Goal: Task Accomplishment & Management: Use online tool/utility

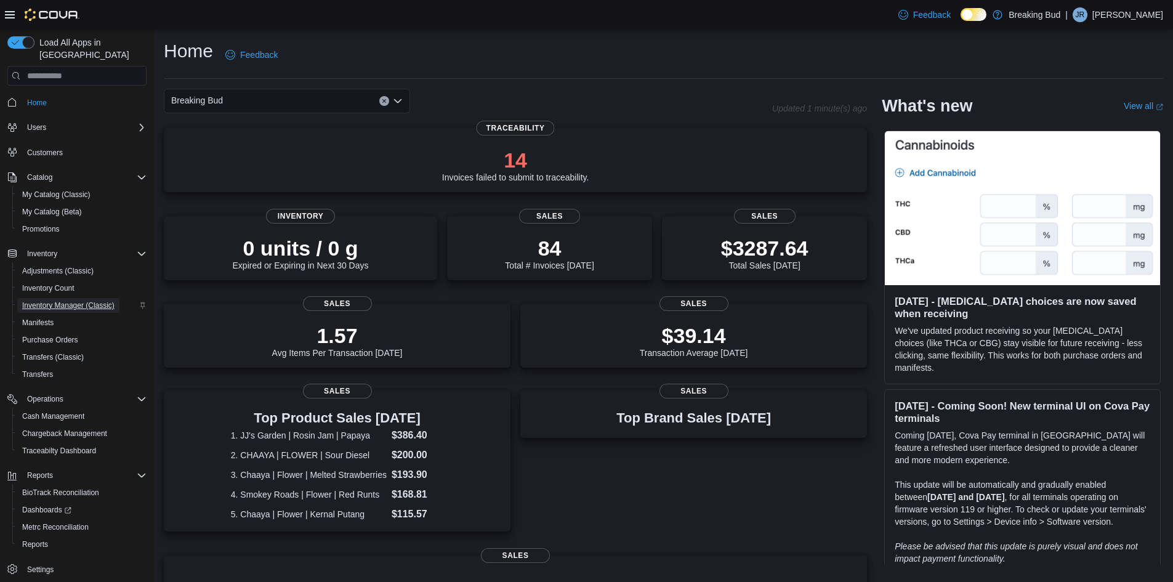
click at [75, 300] on span "Inventory Manager (Classic)" at bounding box center [68, 305] width 92 height 10
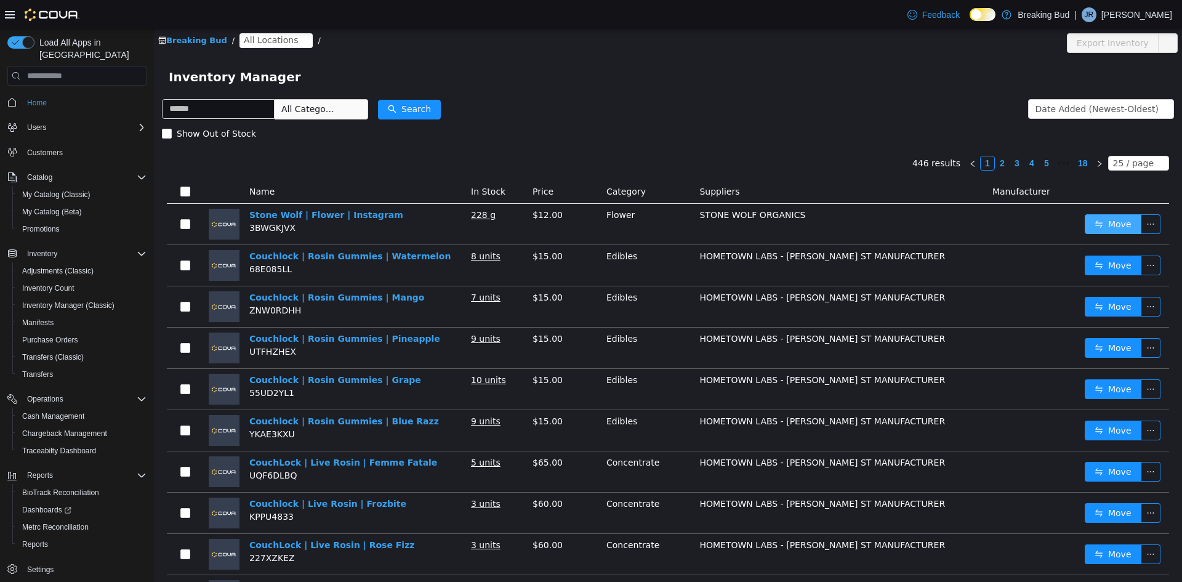
click at [1100, 228] on button "Move" at bounding box center [1112, 224] width 57 height 20
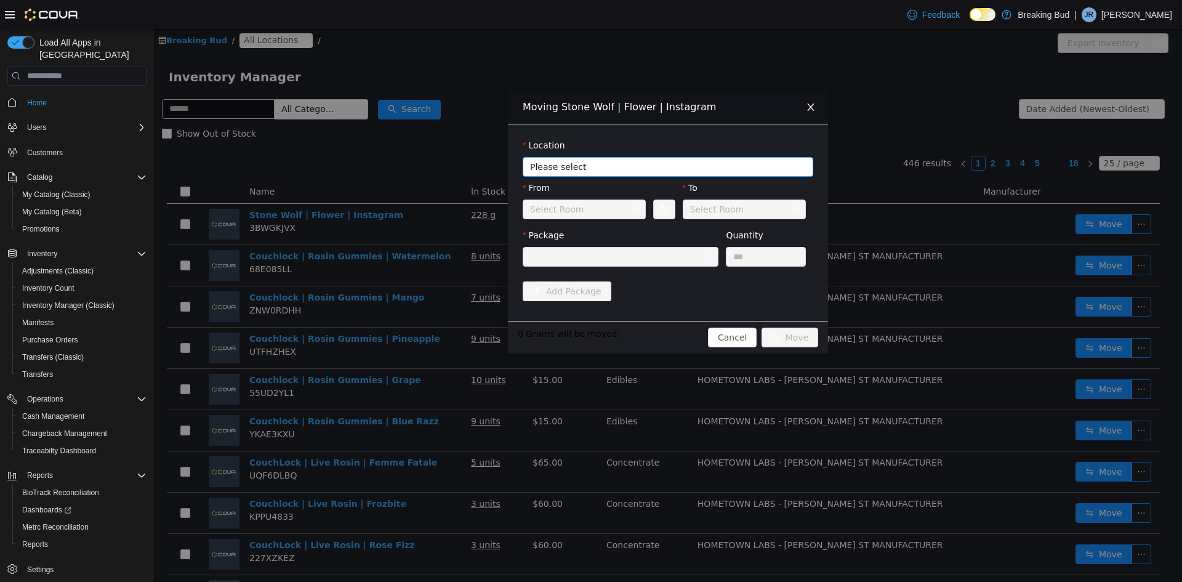
drag, startPoint x: 547, startPoint y: 155, endPoint x: 550, endPoint y: 162, distance: 7.7
click at [547, 155] on div "Location" at bounding box center [668, 148] width 291 height 18
click at [552, 167] on span "Please select" at bounding box center [661, 167] width 262 height 12
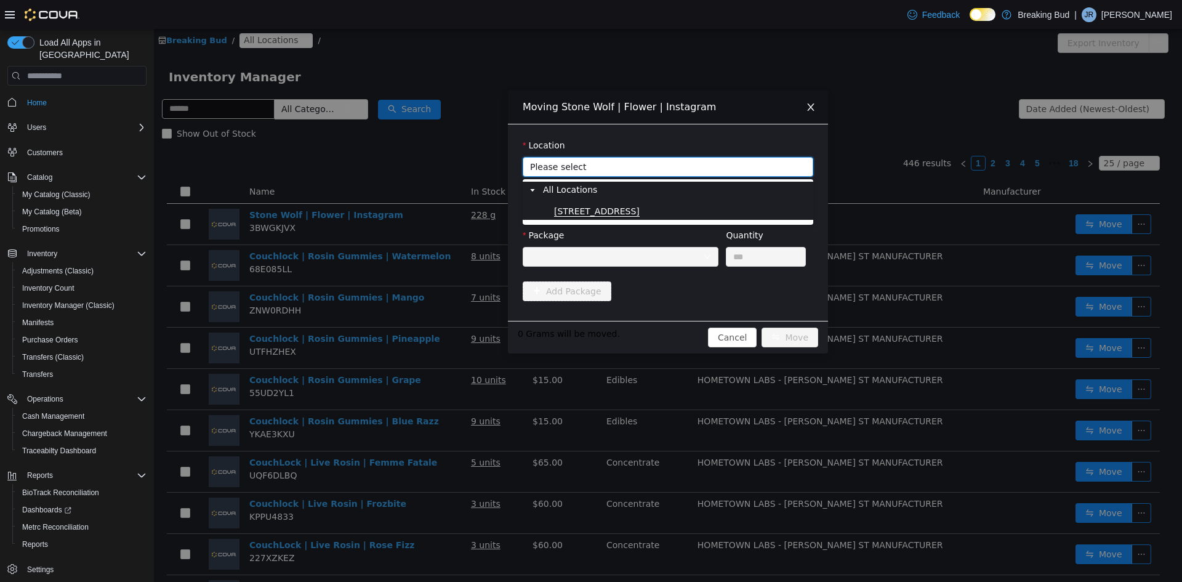
click at [583, 207] on span "[STREET_ADDRESS]" at bounding box center [597, 211] width 86 height 10
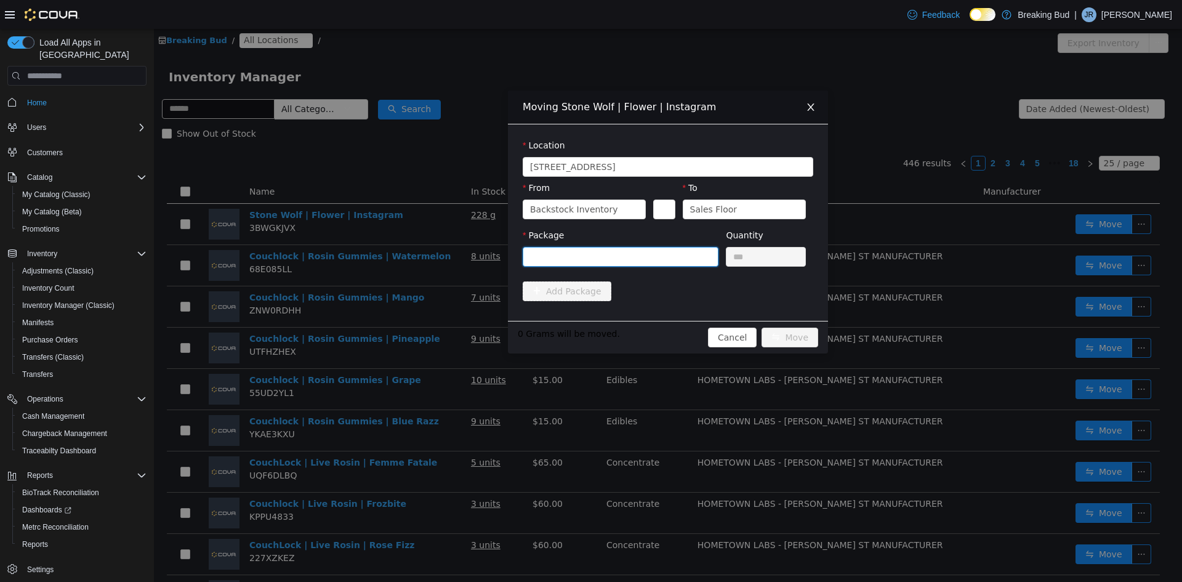
click at [595, 254] on div at bounding box center [616, 256] width 173 height 18
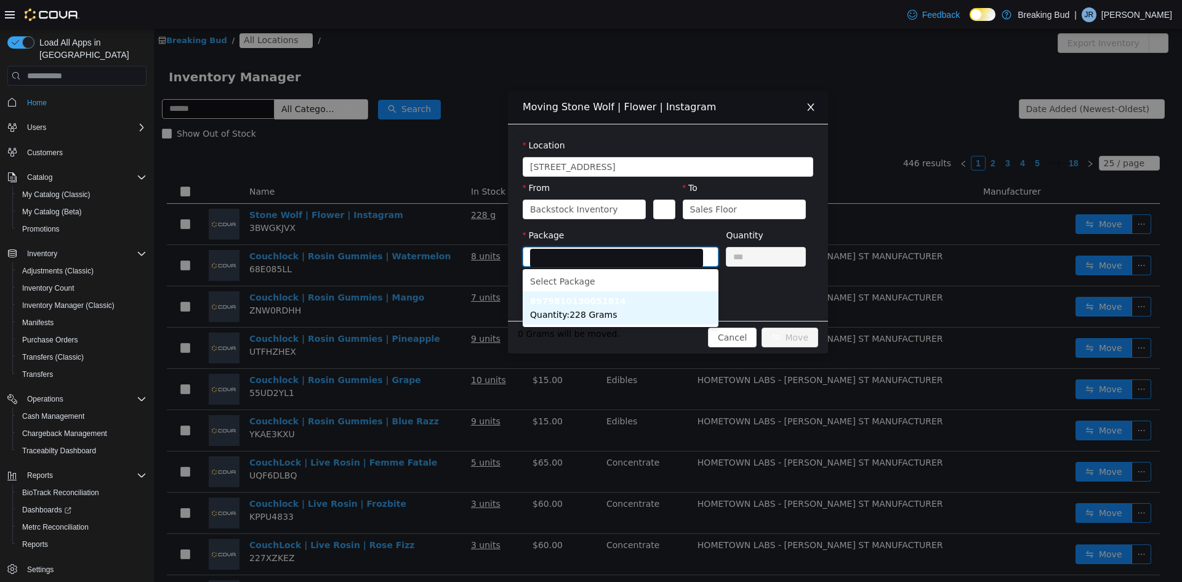
click at [605, 313] on span "Quantity : 228 Grams" at bounding box center [573, 315] width 87 height 10
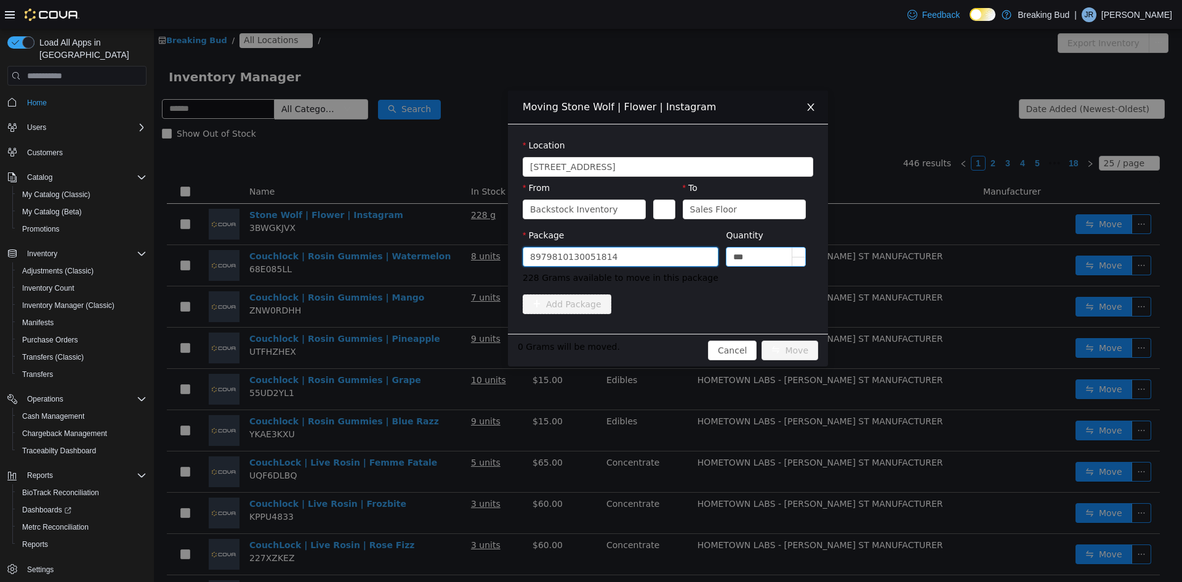
click at [746, 255] on input "***" at bounding box center [765, 256] width 79 height 18
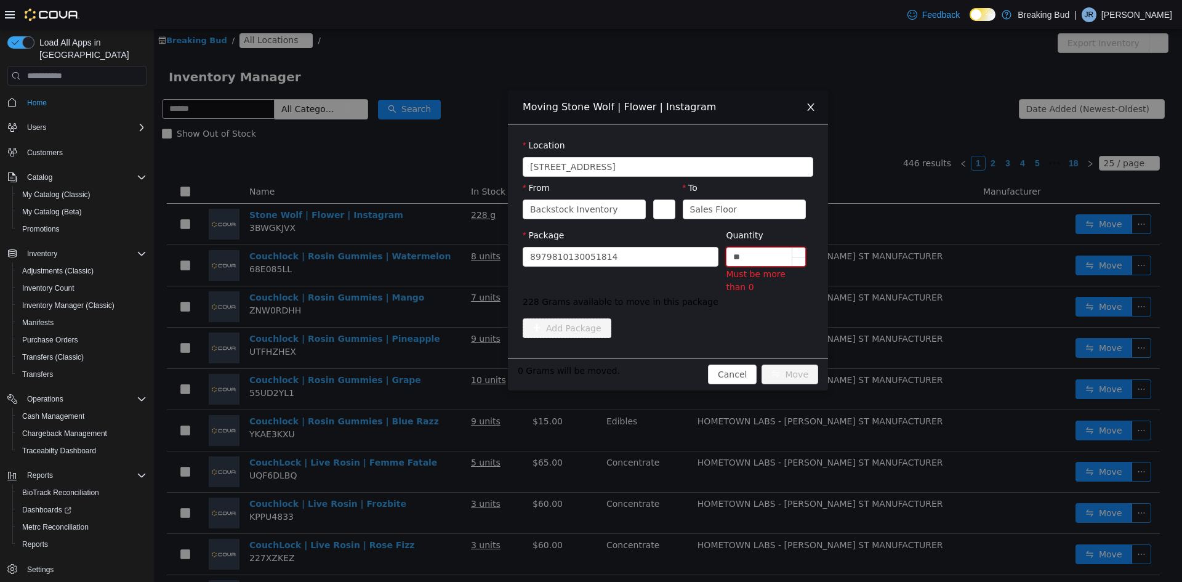
type input "*"
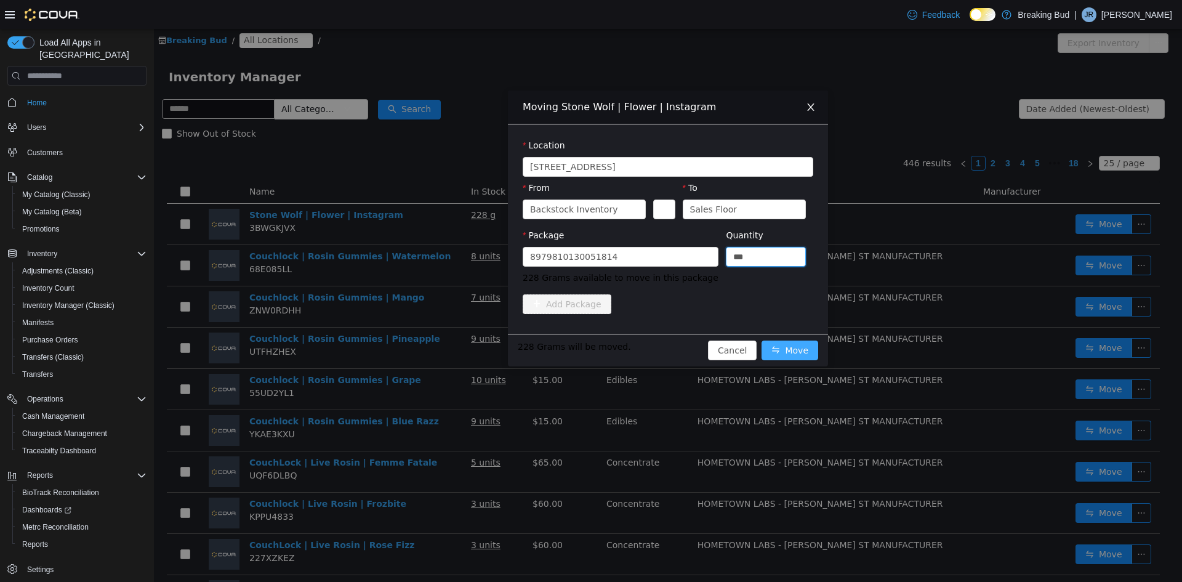
type input "*****"
click at [810, 342] on button "Move" at bounding box center [789, 350] width 57 height 20
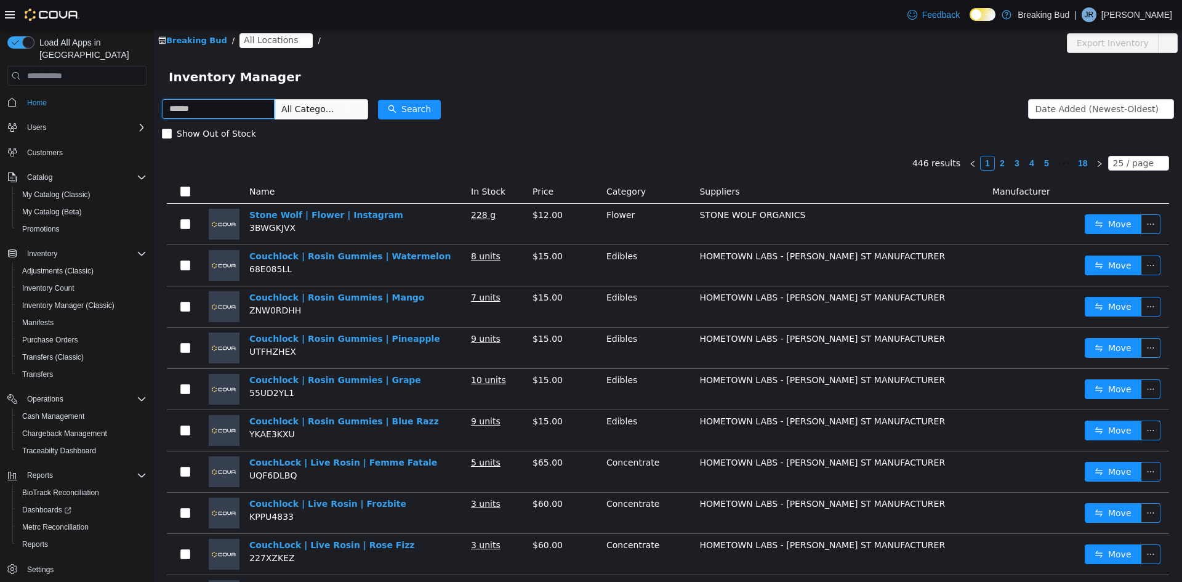
click at [212, 117] on input "text" at bounding box center [218, 109] width 113 height 20
type input "*****"
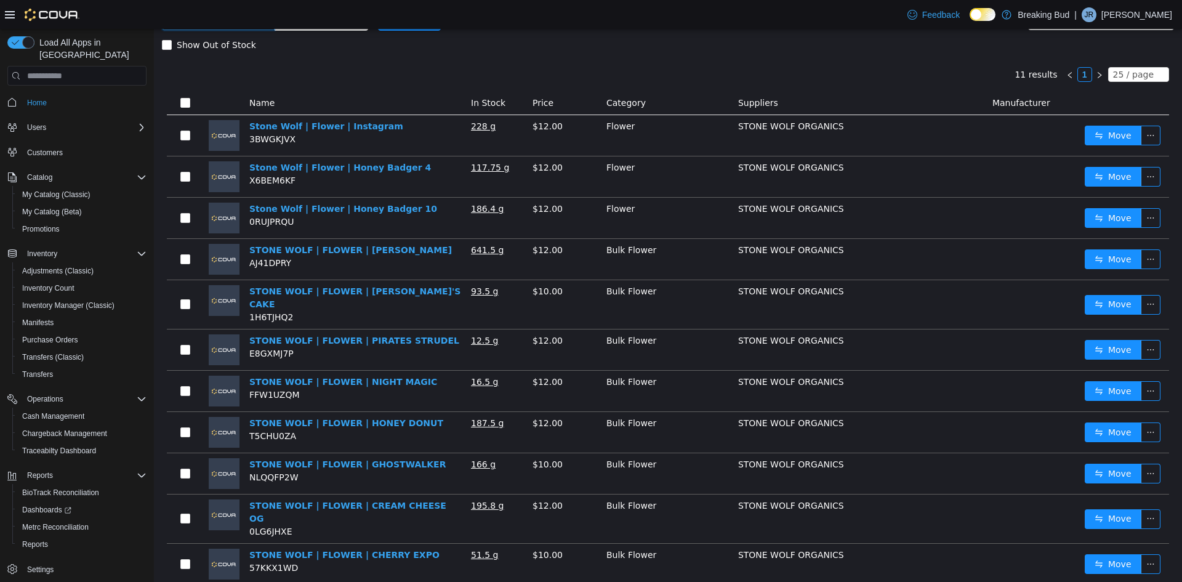
scroll to position [111, 0]
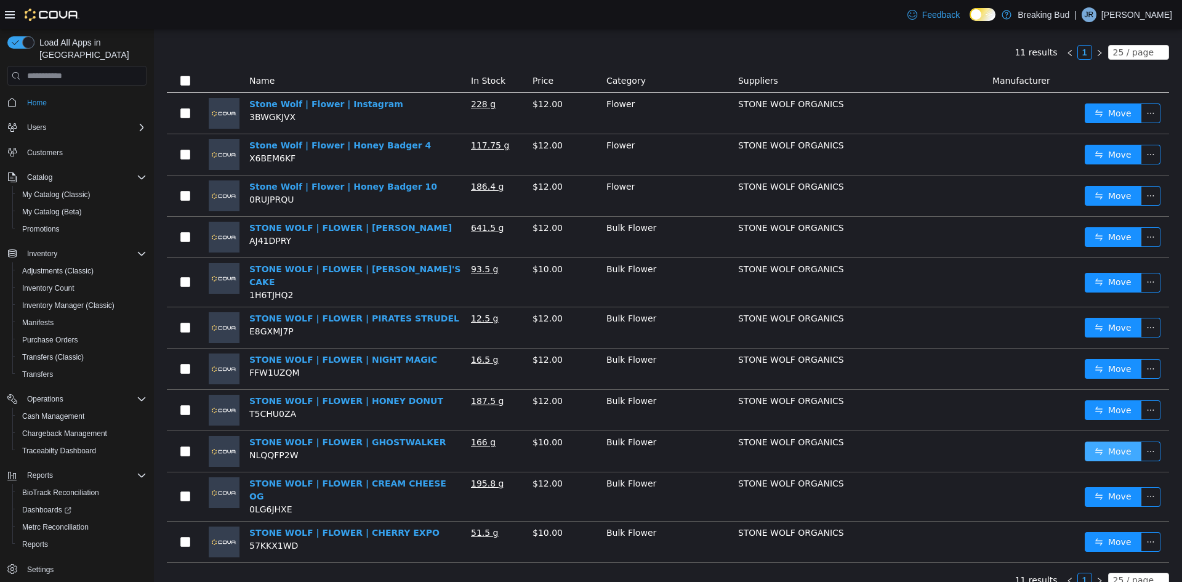
click at [1112, 441] on button "Move" at bounding box center [1112, 451] width 57 height 20
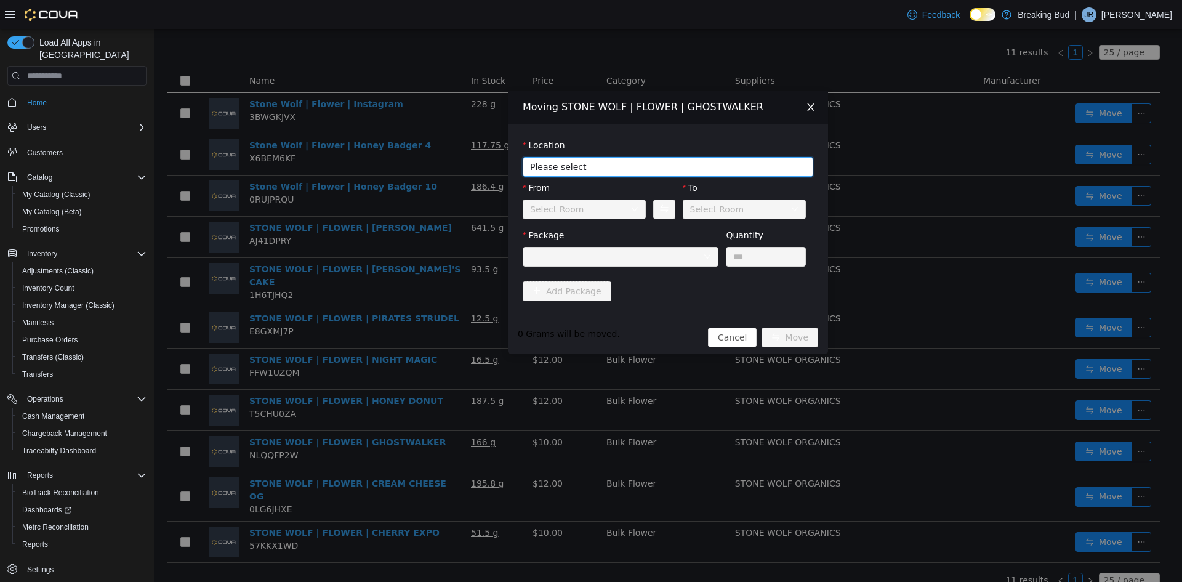
click at [715, 166] on span "Please select" at bounding box center [661, 167] width 262 height 12
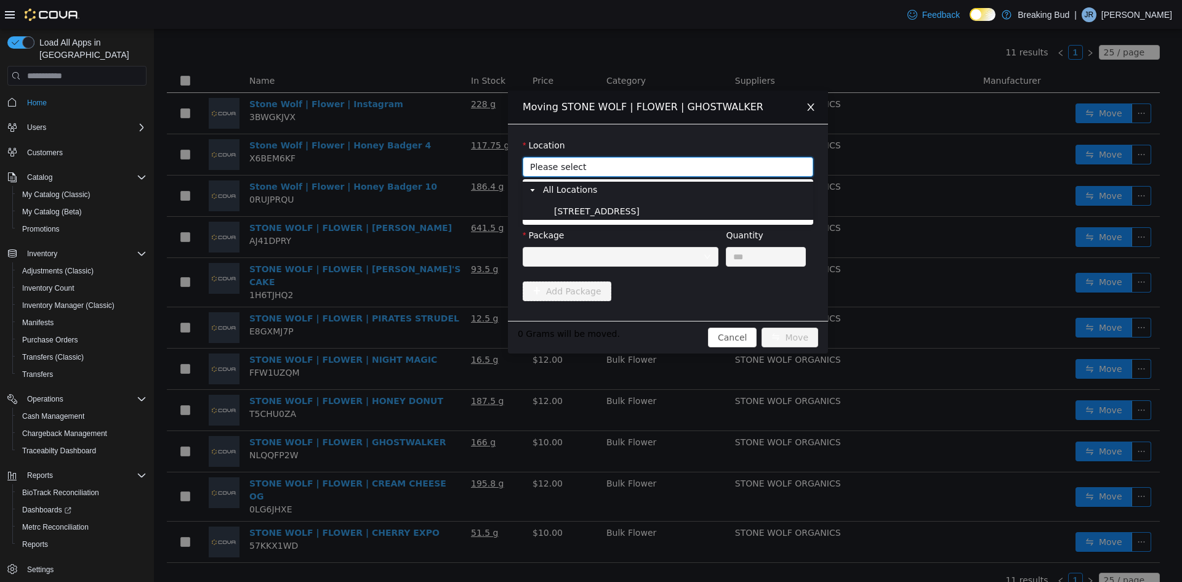
click at [633, 204] on span "[STREET_ADDRESS]" at bounding box center [681, 211] width 260 height 17
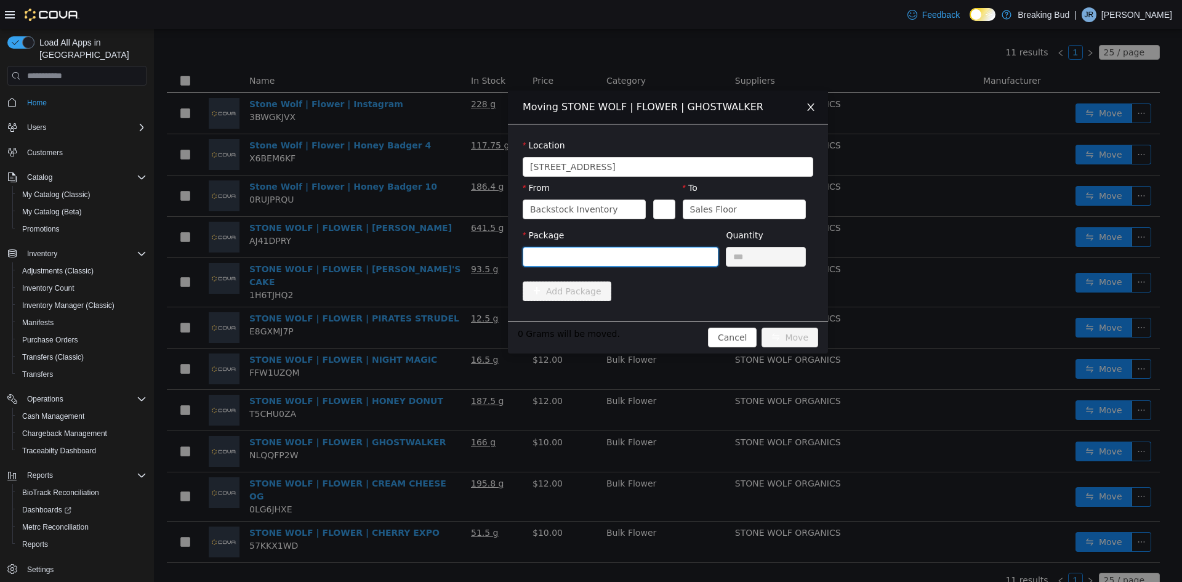
click at [628, 262] on div at bounding box center [616, 256] width 173 height 18
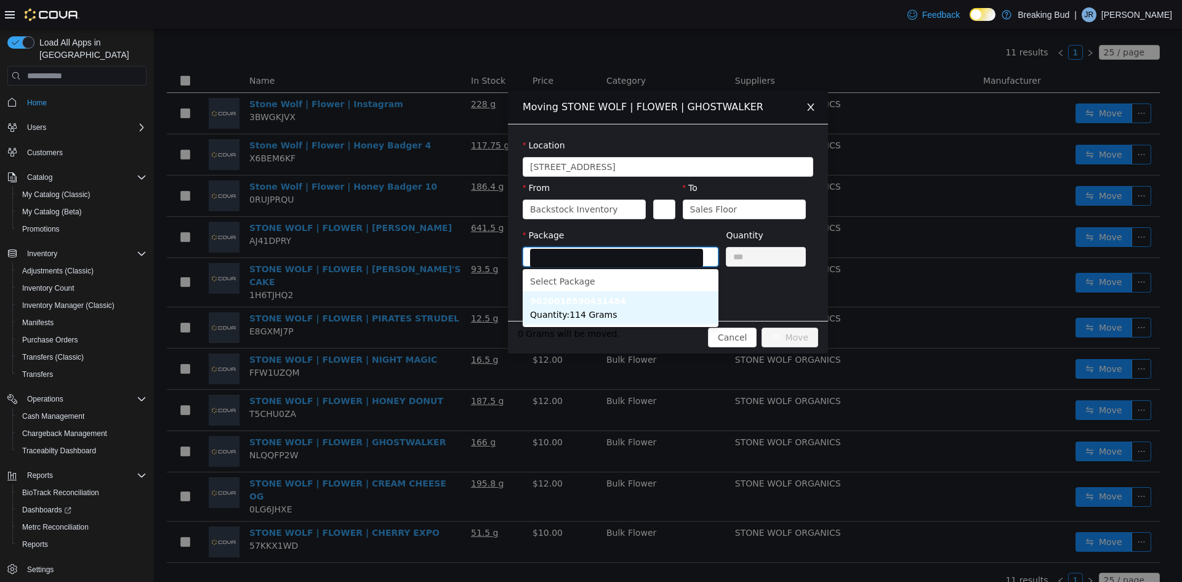
drag, startPoint x: 591, startPoint y: 308, endPoint x: 665, endPoint y: 300, distance: 73.7
click at [592, 310] on span "Quantity : 114 Grams" at bounding box center [573, 315] width 87 height 10
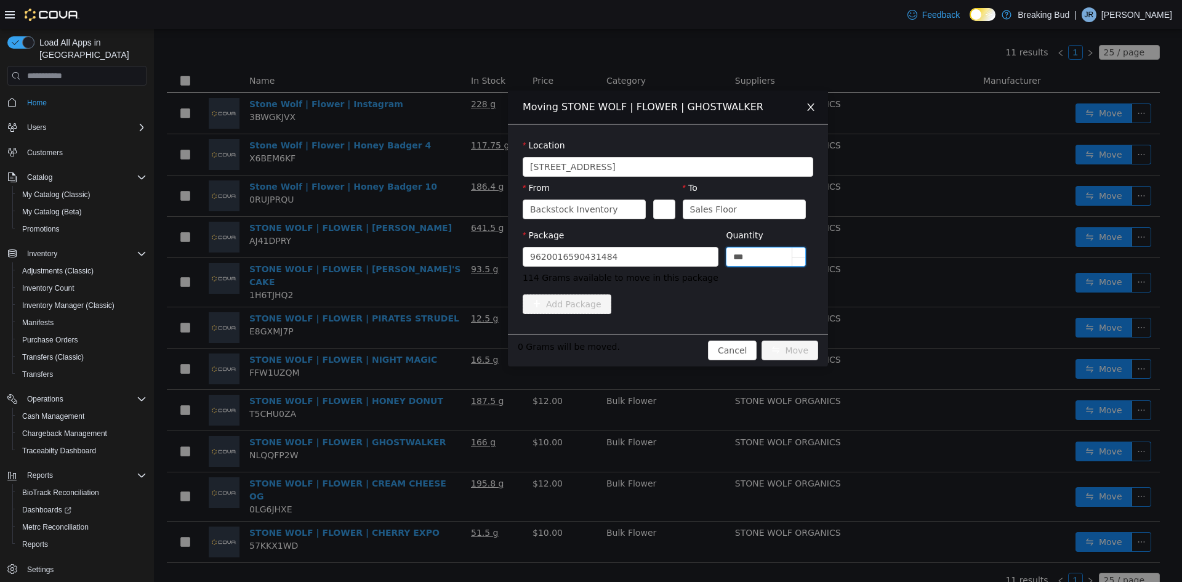
click at [747, 250] on input "***" at bounding box center [765, 256] width 79 height 18
type input "*"
type input "*****"
click at [790, 344] on button "Move" at bounding box center [789, 350] width 57 height 20
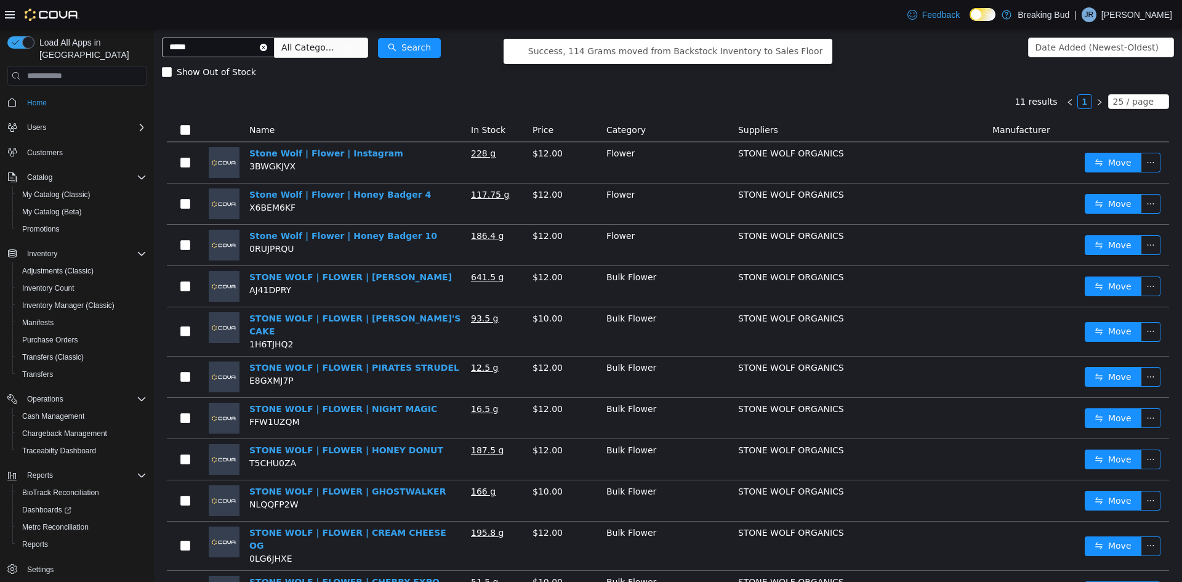
scroll to position [0, 0]
